Goal: Task Accomplishment & Management: Manage account settings

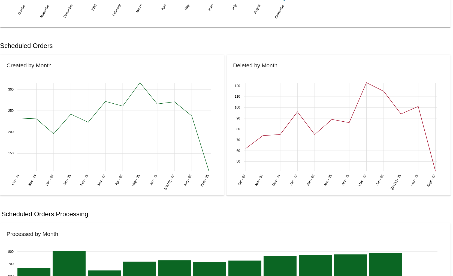
scroll to position [145, 0]
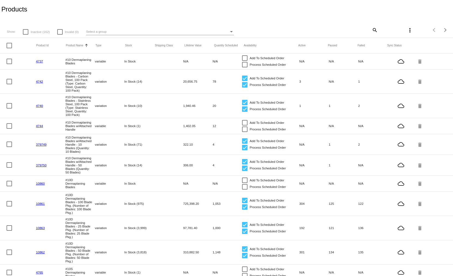
click at [375, 30] on mat-icon "search" at bounding box center [375, 30] width 7 height 8
click at [330, 30] on input "Search" at bounding box center [340, 29] width 75 height 4
type input "serum"
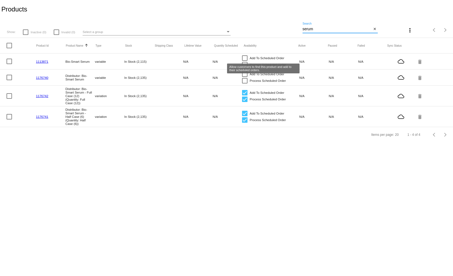
click at [245, 57] on div at bounding box center [244, 57] width 5 height 5
click at [245, 61] on input "Add To Scheduled Order" at bounding box center [245, 61] width 0 height 0
checkbox input "true"
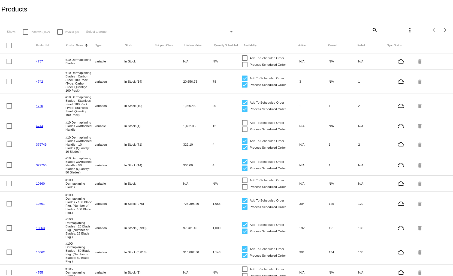
click at [378, 30] on div "more_vert" at bounding box center [397, 30] width 38 height 11
drag, startPoint x: 376, startPoint y: 30, endPoint x: 393, endPoint y: 38, distance: 18.7
click at [378, 31] on mat-icon "search" at bounding box center [375, 30] width 7 height 8
click at [341, 31] on input "Search" at bounding box center [340, 29] width 75 height 4
type input "serum"
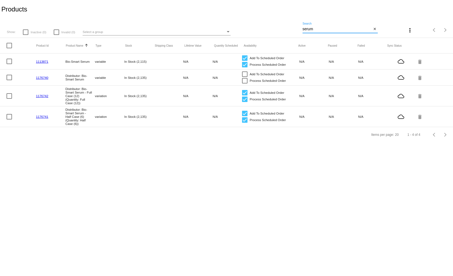
click at [44, 61] on link "1113871" at bounding box center [42, 62] width 12 height 4
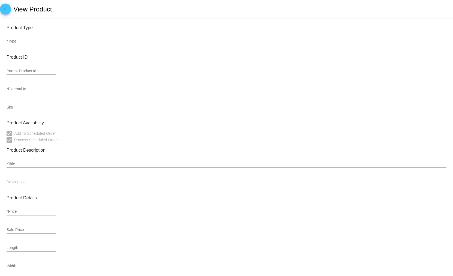
type input "variable"
type input "1113871"
type input "5850"
type input "Bio-Smart Serum"
type input "0"
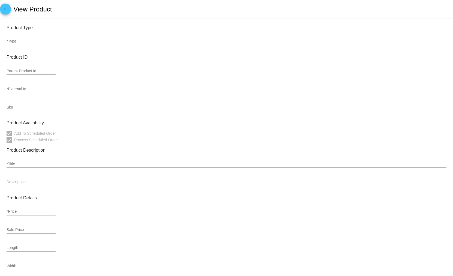
type input "38.35"
type input "1.5"
type input "3"
type input ".25"
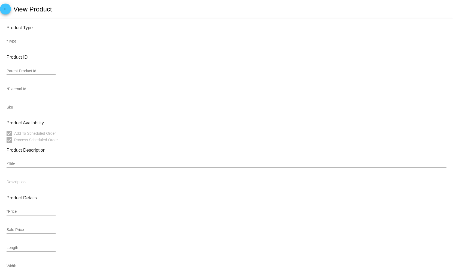
type input "In Stock (2,115)"
drag, startPoint x: 11, startPoint y: 41, endPoint x: 17, endPoint y: 43, distance: 5.8
click at [11, 41] on input "variable" at bounding box center [31, 41] width 49 height 4
drag, startPoint x: 50, startPoint y: 40, endPoint x: 65, endPoint y: 45, distance: 15.8
click at [50, 40] on input "variable" at bounding box center [31, 41] width 49 height 4
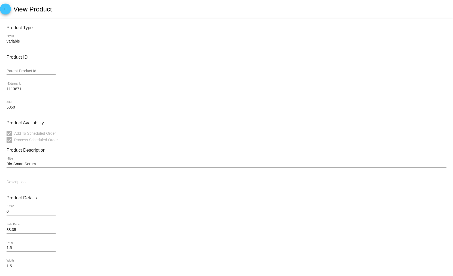
drag, startPoint x: 114, startPoint y: 41, endPoint x: 72, endPoint y: 38, distance: 42.6
click at [113, 40] on div "variable *Type" at bounding box center [227, 43] width 440 height 16
drag, startPoint x: 28, startPoint y: 42, endPoint x: 20, endPoint y: 42, distance: 7.9
click at [26, 43] on input "variable" at bounding box center [31, 41] width 49 height 4
drag, startPoint x: 20, startPoint y: 42, endPoint x: 5, endPoint y: 42, distance: 15.3
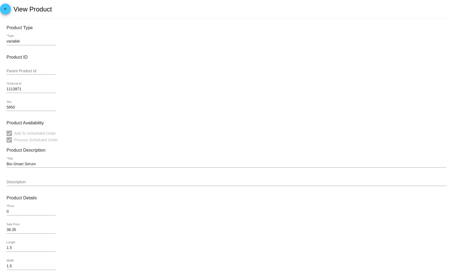
click at [5, 42] on mat-card "Product Type variable *Type Product ID Parent Product Id 1113871 *External Id 5…" at bounding box center [226, 222] width 453 height 407
drag, startPoint x: 28, startPoint y: 40, endPoint x: 15, endPoint y: 41, distance: 13.7
click at [24, 41] on input "variable" at bounding box center [31, 41] width 49 height 4
click at [20, 42] on input "variable" at bounding box center [31, 41] width 49 height 4
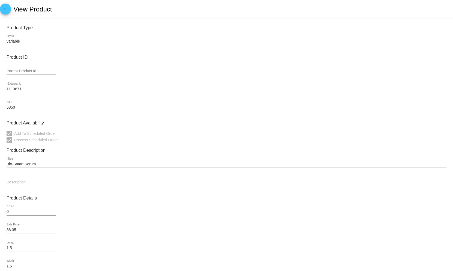
drag, startPoint x: 15, startPoint y: 43, endPoint x: 87, endPoint y: 45, distance: 72.6
click at [16, 43] on input "variable" at bounding box center [31, 41] width 49 height 4
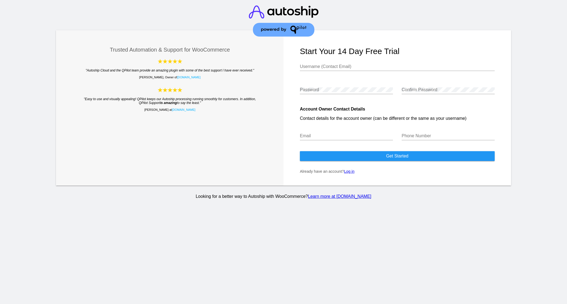
type input "info@dermaplanepro.com"
click at [354, 173] on link "Log in" at bounding box center [349, 171] width 10 height 4
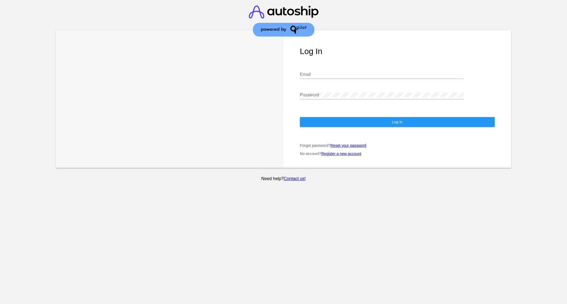
type input "info@dermaplanepro.com"
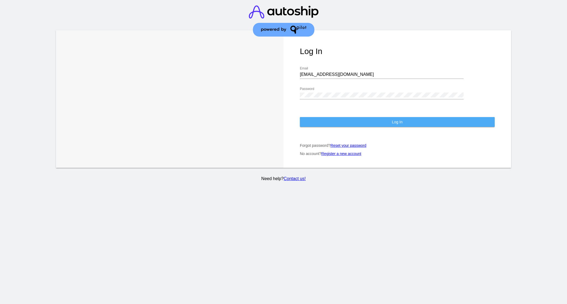
click at [403, 122] on button "Log In" at bounding box center [397, 122] width 195 height 10
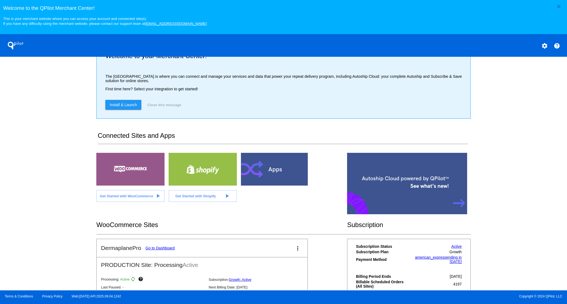
scroll to position [19, 0]
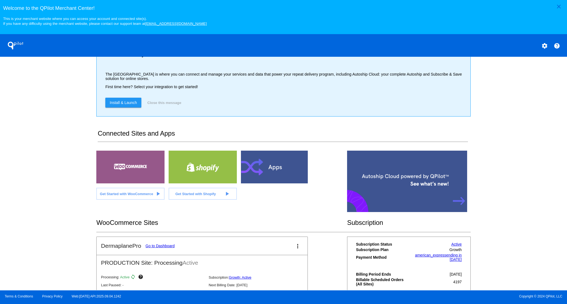
click at [163, 248] on link "Go to Dashboard" at bounding box center [159, 246] width 29 height 4
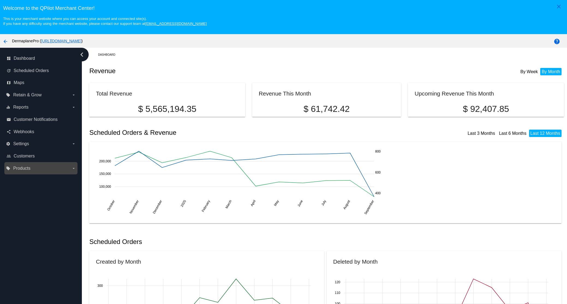
click at [23, 169] on span "Products" at bounding box center [21, 168] width 17 height 5
click at [0, 0] on input "local_offer Products arrow_drop_down" at bounding box center [0, 0] width 0 height 0
click at [24, 179] on span "Products" at bounding box center [25, 179] width 16 height 5
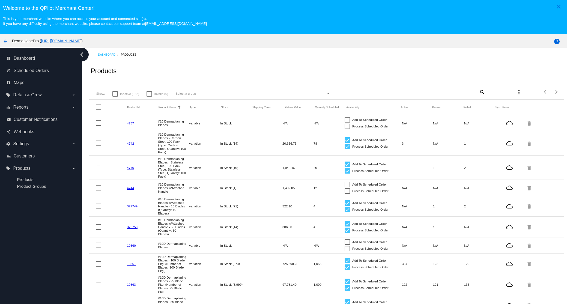
click at [480, 93] on mat-icon "search" at bounding box center [482, 92] width 7 height 8
click at [446, 93] on input "Search" at bounding box center [445, 91] width 79 height 4
type input "serum"
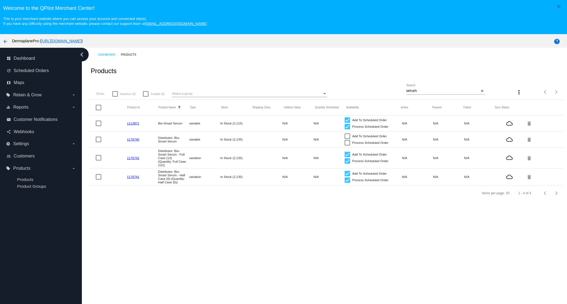
click at [134, 124] on link "1113871" at bounding box center [133, 123] width 12 height 4
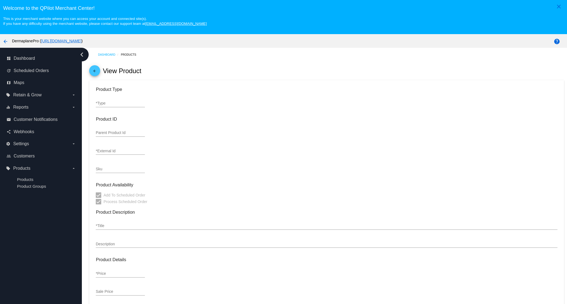
type input "variable"
type input "1113871"
type input "5850"
type input "Bio-Smart Serum"
type input "0"
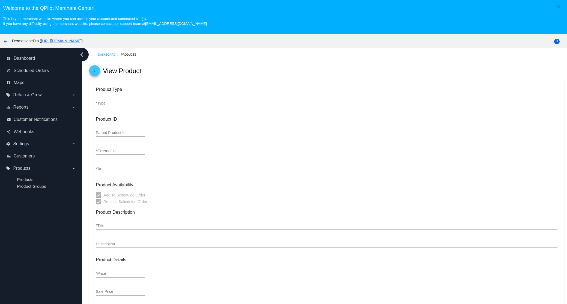
type input "38.35"
type input "1.5"
type input "3"
type input ".25"
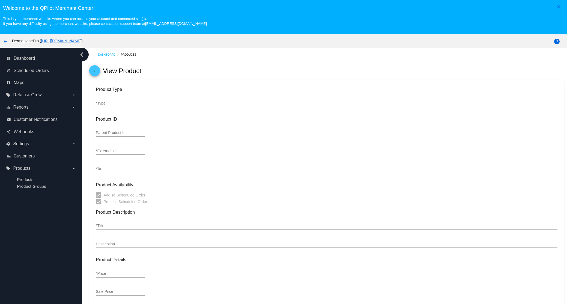
type input "In Stock (2,115)"
click at [112, 104] on input "variable" at bounding box center [120, 103] width 49 height 4
drag, startPoint x: 115, startPoint y: 105, endPoint x: 147, endPoint y: 108, distance: 32.7
click at [87, 103] on div "Dashboard Products arrow_back View Product Product Type variable *Type Product …" at bounding box center [326, 267] width 481 height 439
click at [274, 124] on mat-card-content "Product Type variable *Type Product ID Parent Product Id 1113871 *External Id 5…" at bounding box center [326, 281] width 461 height 389
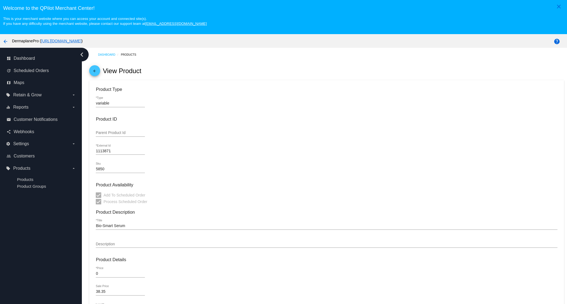
drag, startPoint x: 189, startPoint y: 109, endPoint x: 145, endPoint y: 101, distance: 44.5
click at [186, 108] on div "variable *Type" at bounding box center [326, 105] width 461 height 16
click at [105, 105] on input "variable" at bounding box center [120, 103] width 49 height 4
click at [103, 104] on input "variable" at bounding box center [120, 103] width 49 height 4
click at [106, 104] on input "variable" at bounding box center [120, 103] width 49 height 4
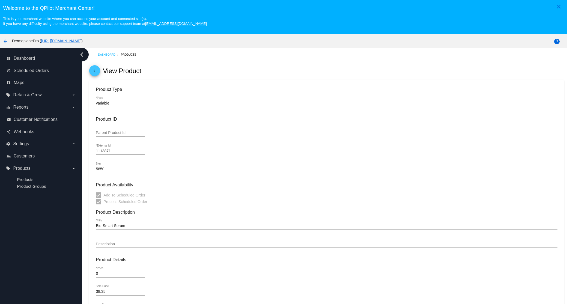
click at [104, 106] on input "variable" at bounding box center [120, 103] width 49 height 4
click at [152, 106] on div "variable *Type" at bounding box center [326, 105] width 461 height 16
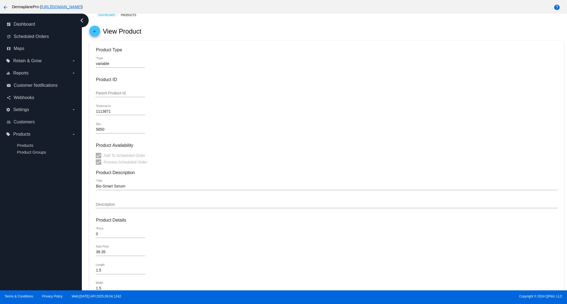
scroll to position [6, 0]
click at [104, 60] on div "variable *Type" at bounding box center [120, 61] width 49 height 11
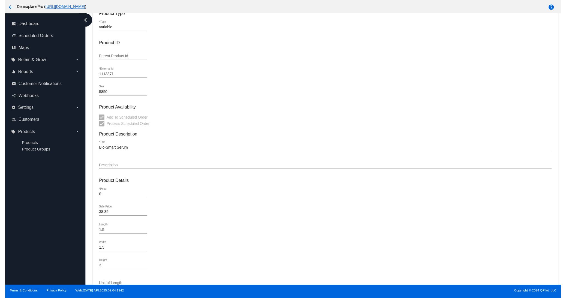
scroll to position [0, 0]
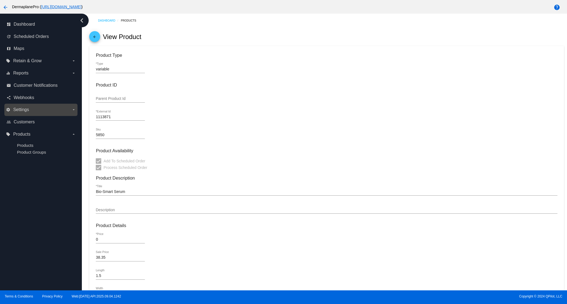
click at [16, 113] on label "settings Settings arrow_drop_down" at bounding box center [41, 109] width 70 height 9
click at [0, 0] on input "settings Settings arrow_drop_down" at bounding box center [0, 0] width 0 height 0
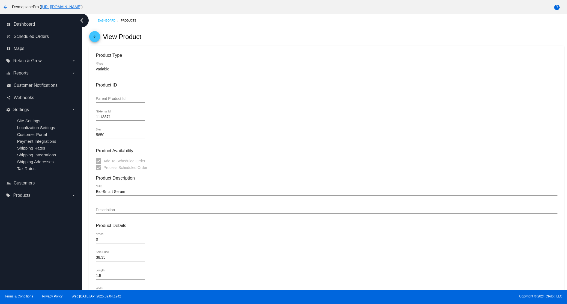
click at [343, 94] on div "Parent Product Id" at bounding box center [326, 100] width 461 height 16
click at [68, 196] on label "local_offer Products arrow_drop_down" at bounding box center [41, 195] width 70 height 9
click at [0, 0] on input "local_offer Products arrow_drop_down" at bounding box center [0, 0] width 0 height 0
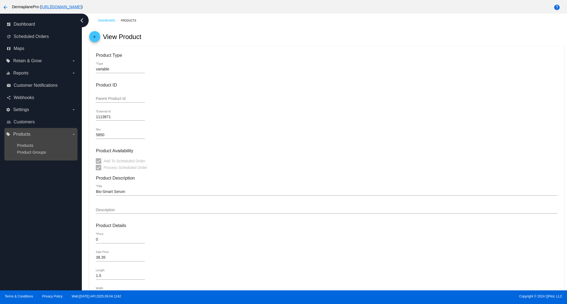
click at [53, 151] on div "Product Groups" at bounding box center [45, 152] width 56 height 5
click at [22, 145] on span "Products" at bounding box center [25, 145] width 16 height 5
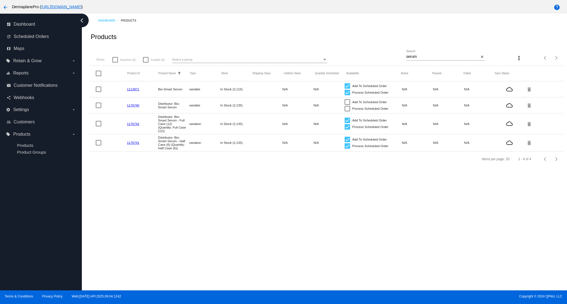
click at [99, 89] on div at bounding box center [98, 88] width 5 height 5
click at [98, 92] on input "checkbox" at bounding box center [98, 92] width 0 height 0
checkbox input "true"
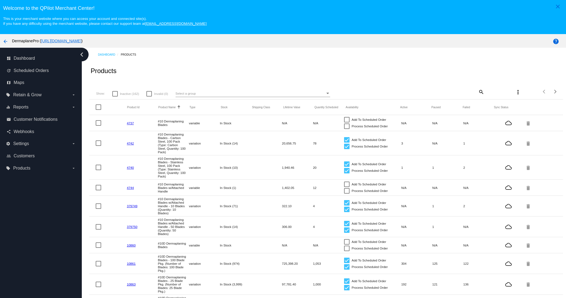
click at [475, 96] on div "search" at bounding box center [445, 92] width 79 height 8
drag, startPoint x: 480, startPoint y: 93, endPoint x: 489, endPoint y: 98, distance: 10.7
click at [480, 93] on mat-icon "search" at bounding box center [481, 92] width 7 height 8
click at [434, 93] on input "Search" at bounding box center [445, 91] width 79 height 4
type input "serum"
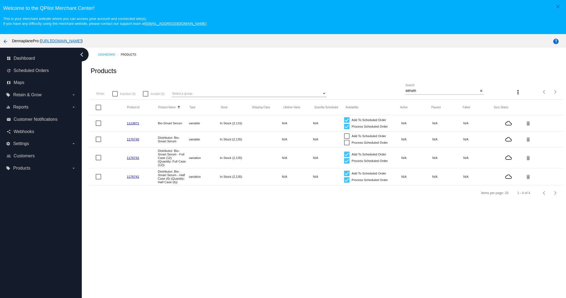
drag, startPoint x: 195, startPoint y: 125, endPoint x: 213, endPoint y: 129, distance: 18.4
click at [196, 125] on mat-cell "variable" at bounding box center [204, 123] width 31 height 6
click at [128, 124] on link "1113871" at bounding box center [133, 123] width 12 height 4
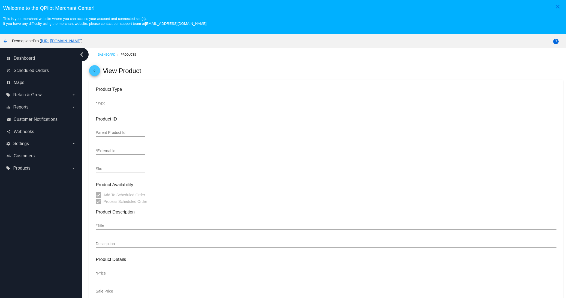
type input "variable"
type input "1113871"
type input "5850"
type input "Bio-Smart Serum"
type input "0"
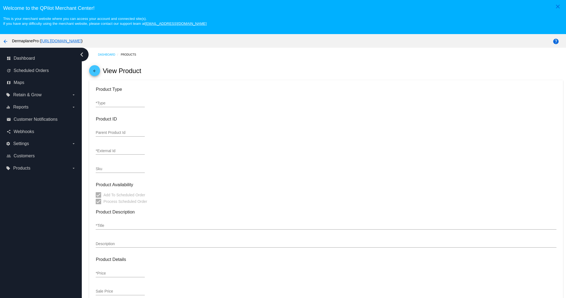
type input "38.35"
type input "1.5"
type input "3"
type input ".25"
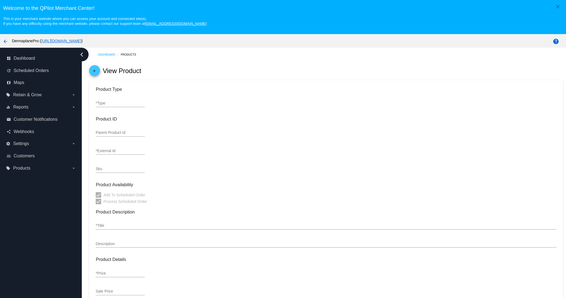
type input "In Stock (2,115)"
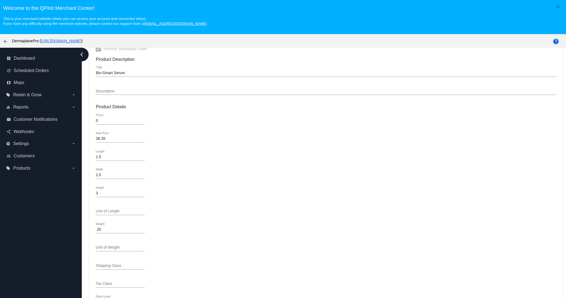
scroll to position [172, 0]
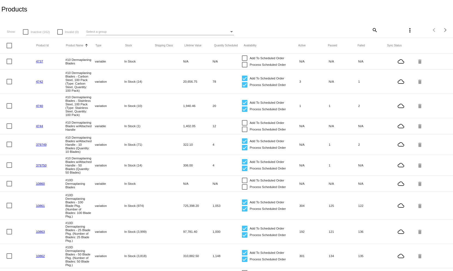
click at [375, 32] on mat-icon "search" at bounding box center [374, 30] width 7 height 8
click at [344, 28] on input "Search" at bounding box center [340, 29] width 75 height 4
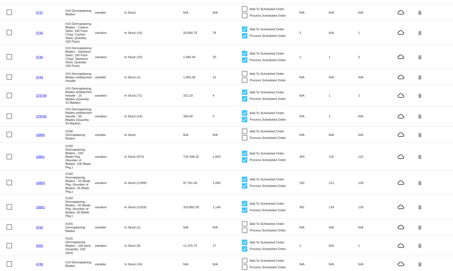
scroll to position [63, 0]
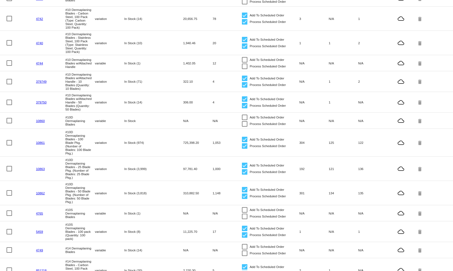
type input "serum"
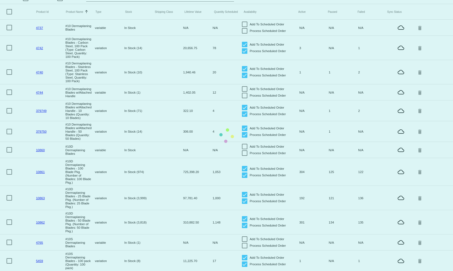
scroll to position [0, 0]
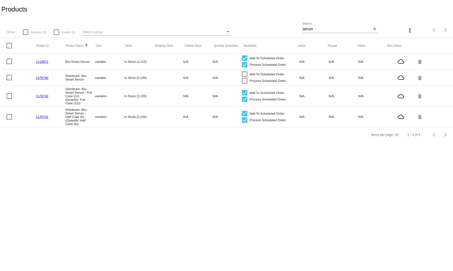
click at [42, 62] on link "1113871" at bounding box center [42, 62] width 12 height 4
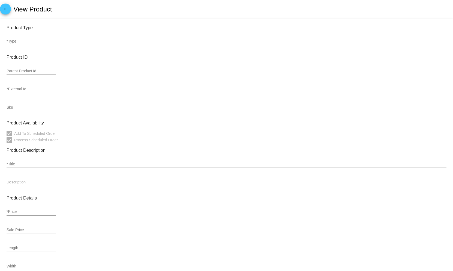
type input "variable"
type input "1113871"
type input "5850"
type input "Bio-Smart Serum"
type input "0"
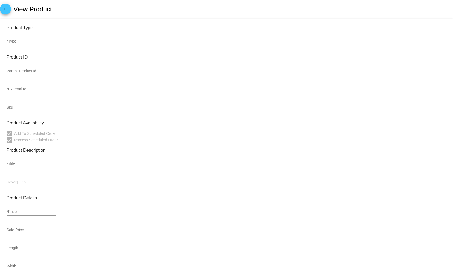
type input "38.35"
type input "1.5"
type input "3"
type input ".25"
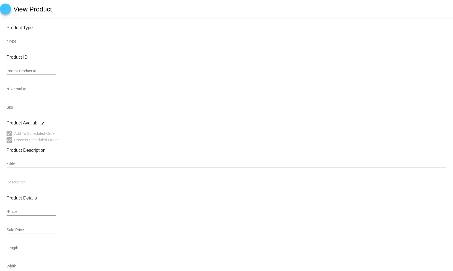
type input "In Stock (2,115)"
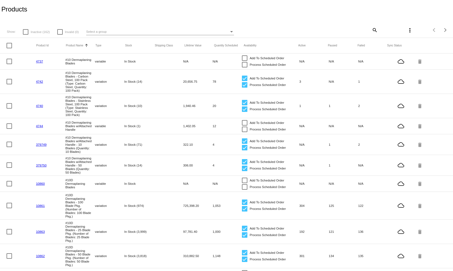
click at [374, 30] on mat-icon "search" at bounding box center [374, 30] width 7 height 8
click at [354, 28] on input "Search" at bounding box center [340, 29] width 75 height 4
type input "serum"
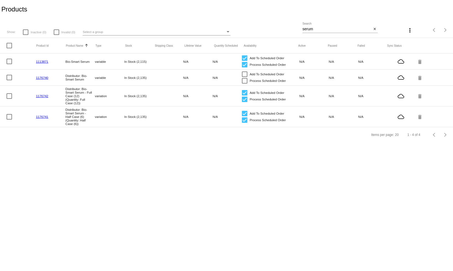
click at [101, 61] on mat-cell "variable" at bounding box center [109, 61] width 29 height 6
drag, startPoint x: 100, startPoint y: 61, endPoint x: 165, endPoint y: 59, distance: 65.0
click at [100, 61] on mat-cell "variable" at bounding box center [109, 61] width 29 height 6
